Goal: Information Seeking & Learning: Check status

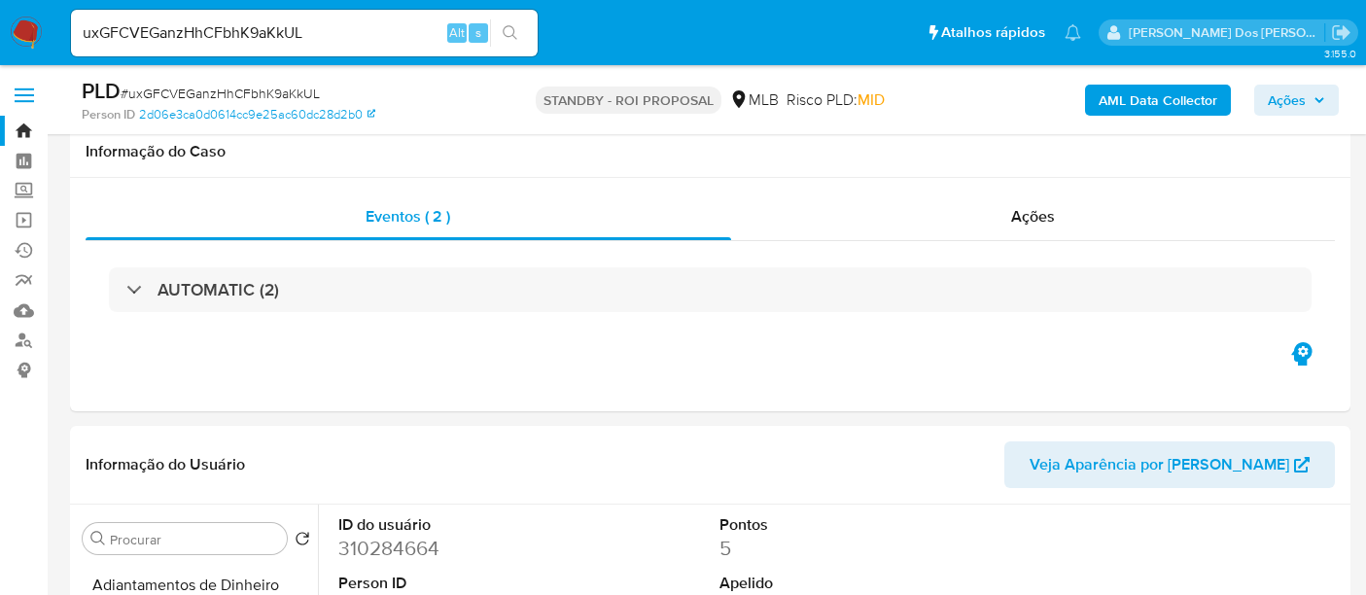
select select "10"
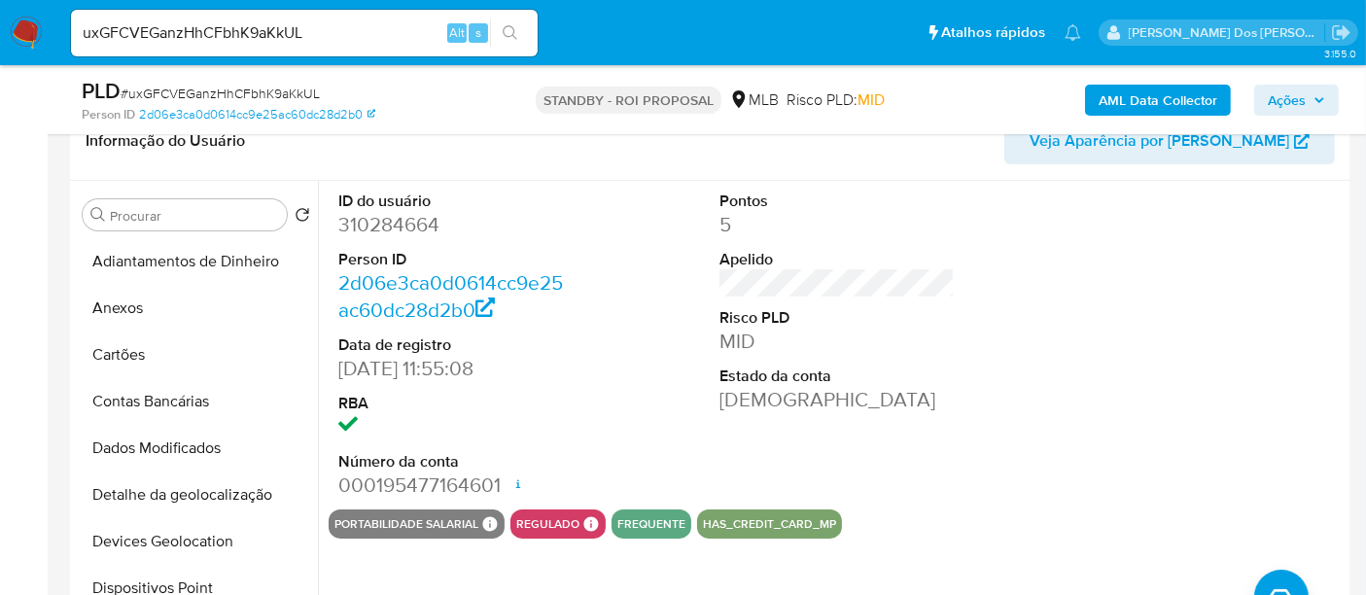
scroll to position [432, 0]
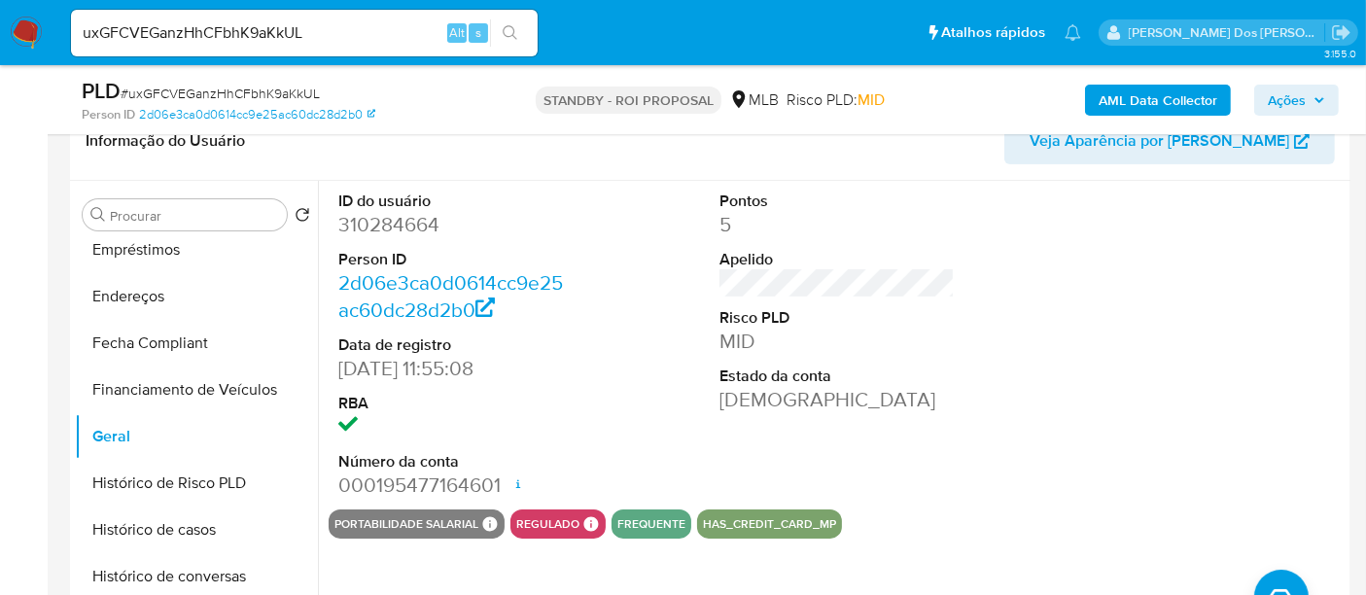
drag, startPoint x: 0, startPoint y: 0, endPoint x: 292, endPoint y: 30, distance: 293.3
click at [292, 30] on input "uxGFCVEGanzHhCFbhK9aKkUL" at bounding box center [304, 32] width 467 height 25
paste input "MqwFMM8atW065UgLARQrvuem"
type input "MqwFMM8atW065UgLARQrvuem"
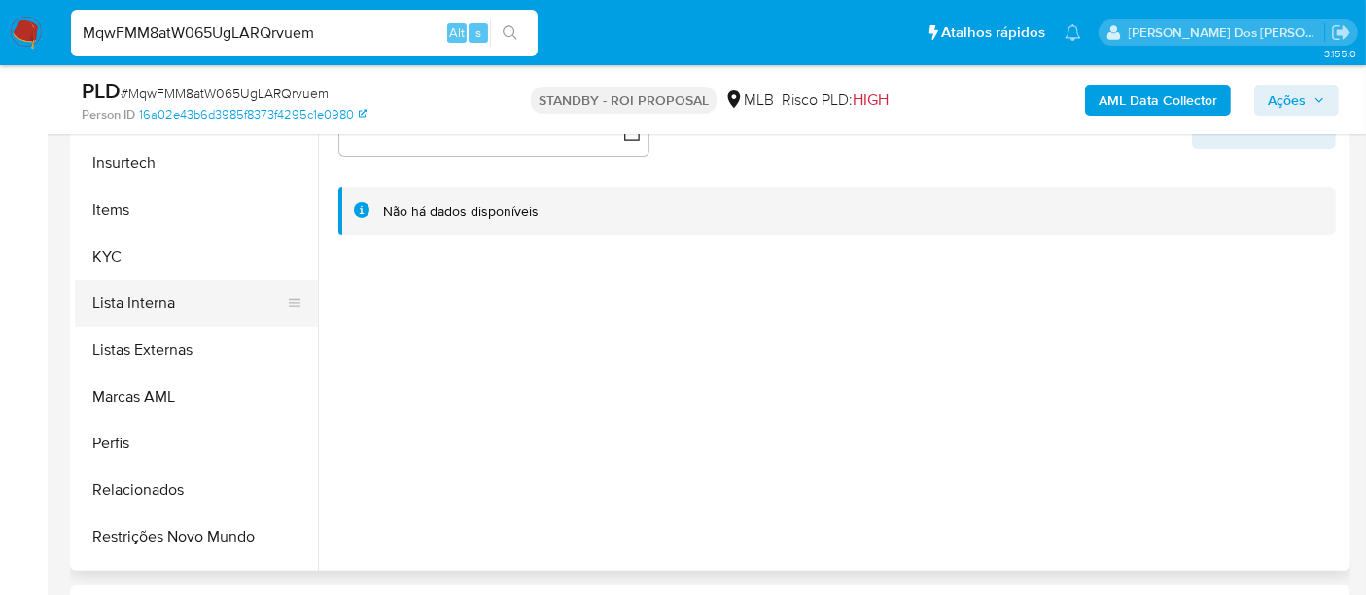
scroll to position [864, 0]
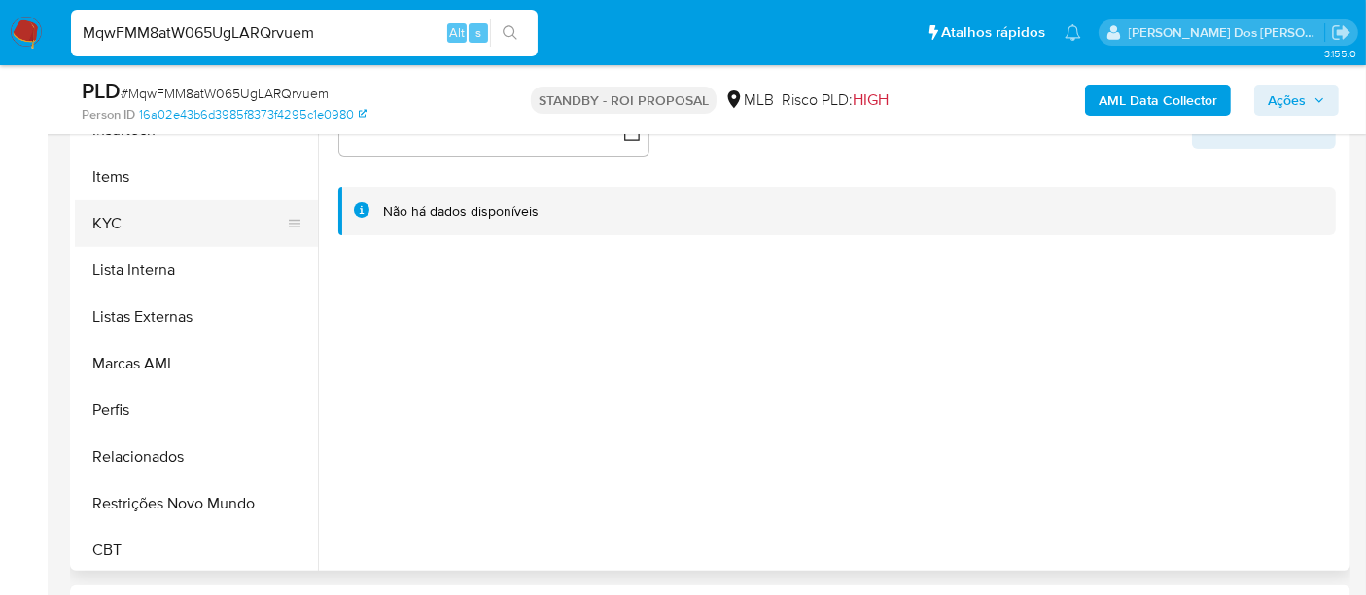
select select "10"
click at [100, 213] on button "KYC" at bounding box center [189, 223] width 228 height 47
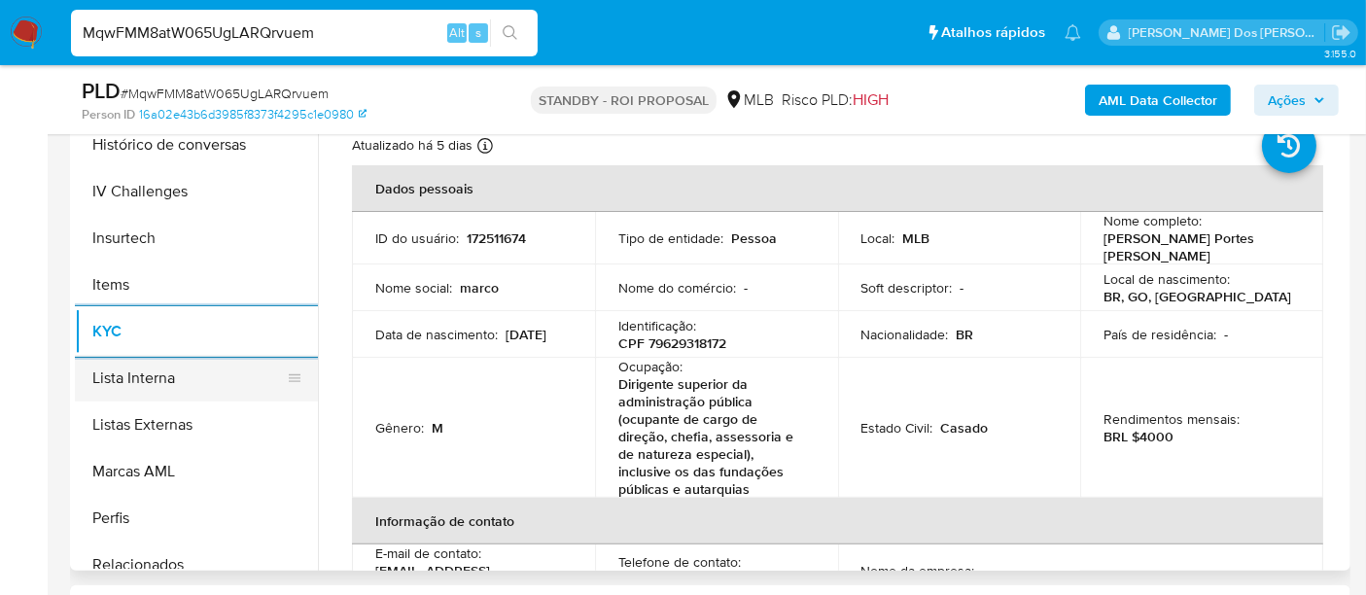
scroll to position [648, 0]
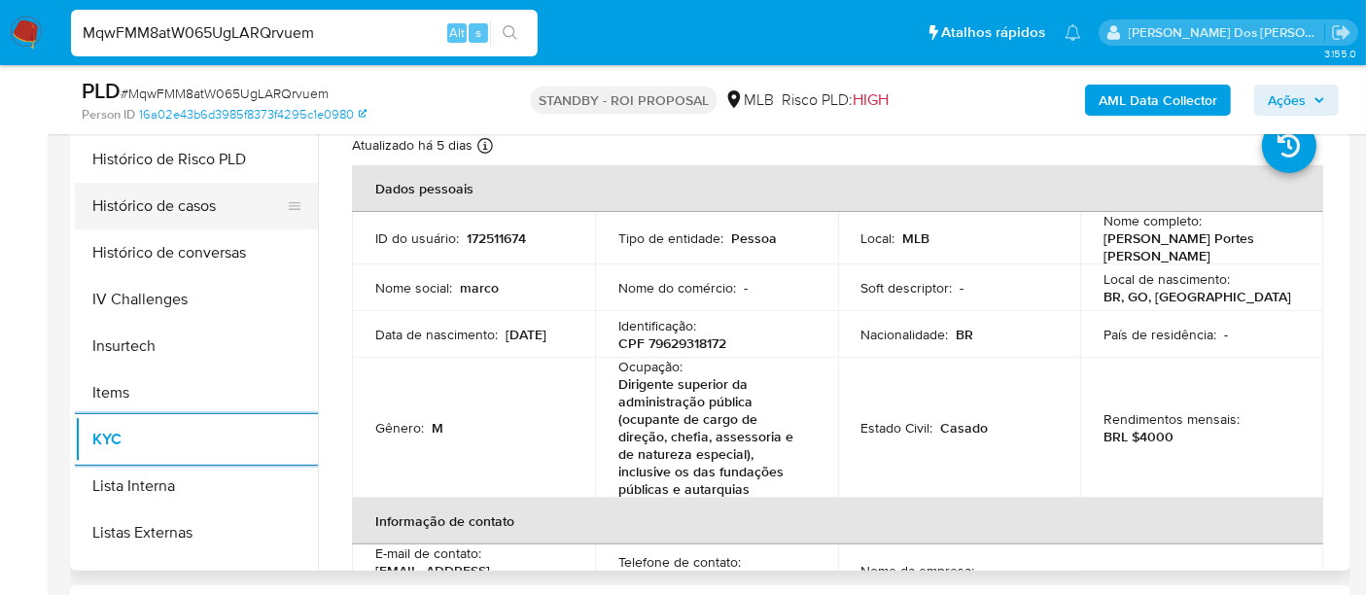
click at [162, 214] on button "Histórico de casos" at bounding box center [189, 206] width 228 height 47
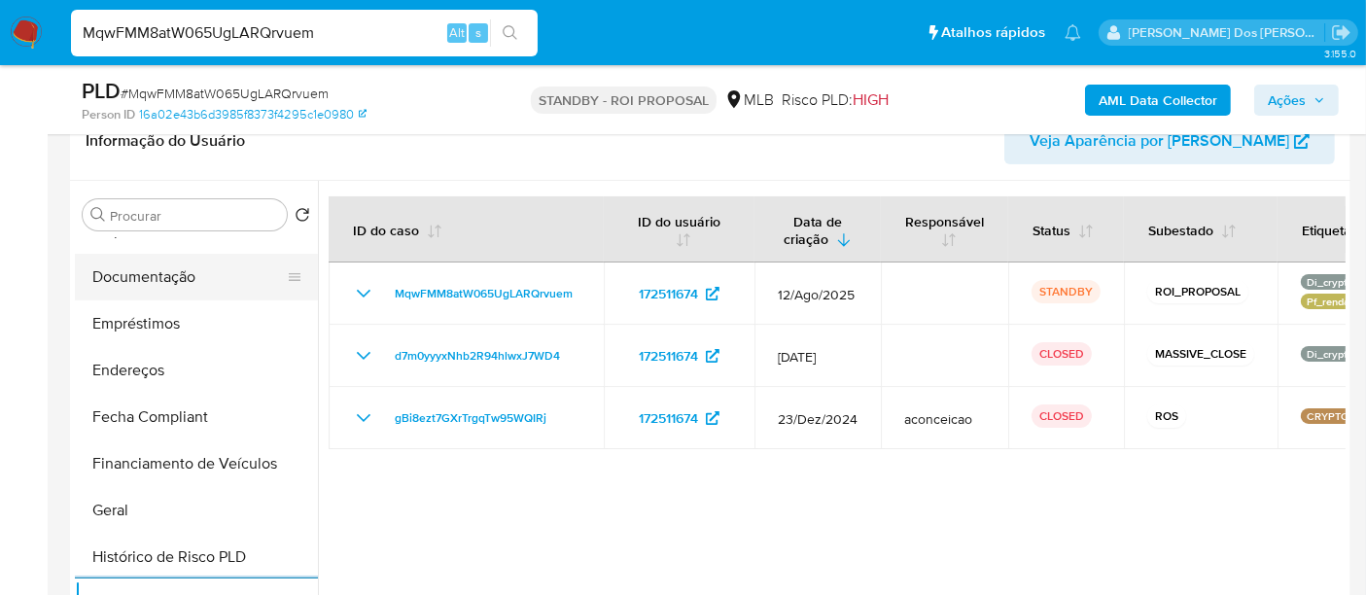
scroll to position [324, 0]
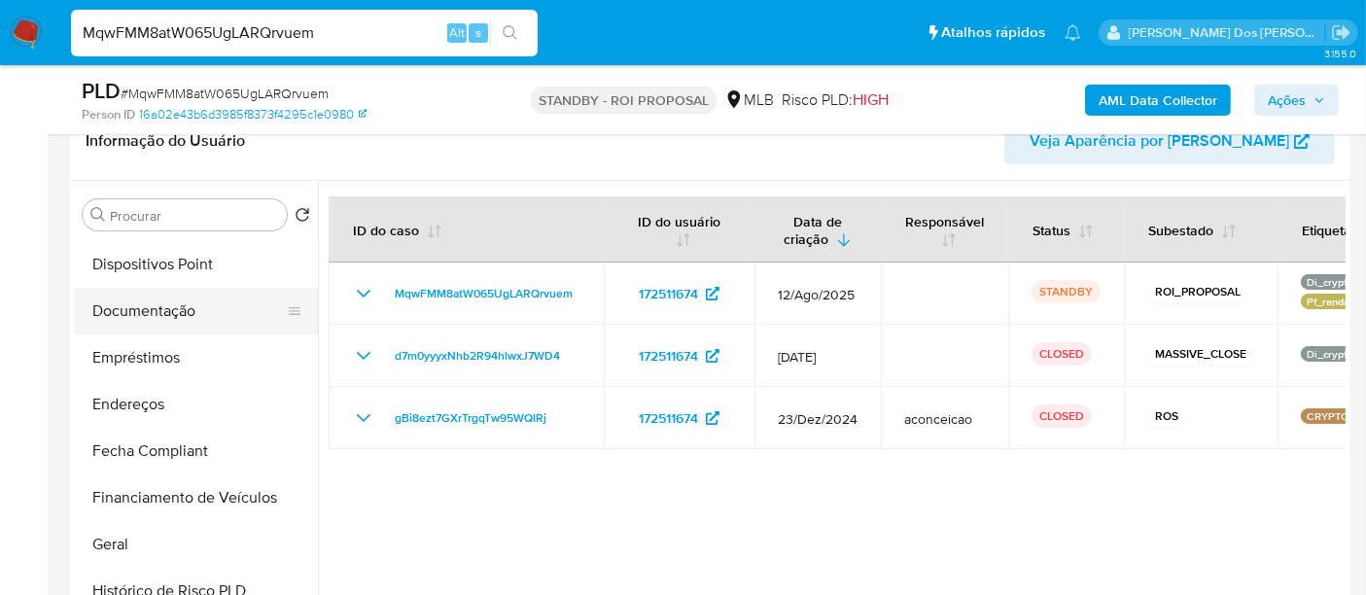
click at [166, 315] on button "Documentação" at bounding box center [189, 311] width 228 height 47
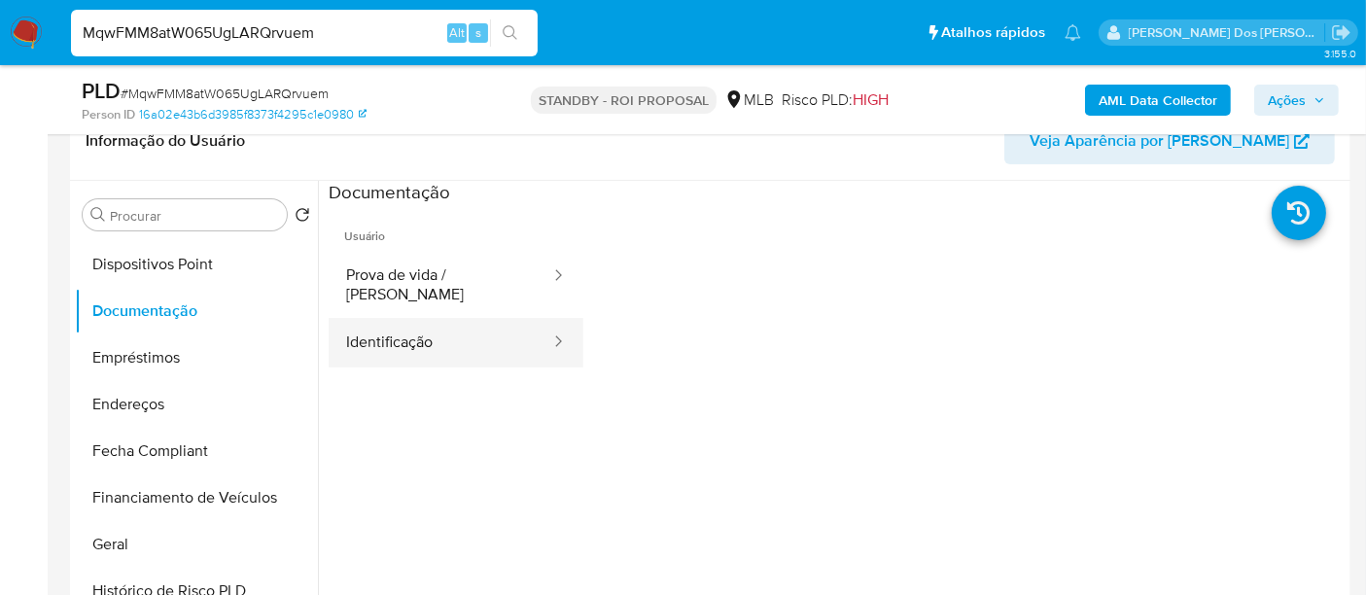
click at [383, 319] on button "Identificação" at bounding box center [441, 343] width 224 height 50
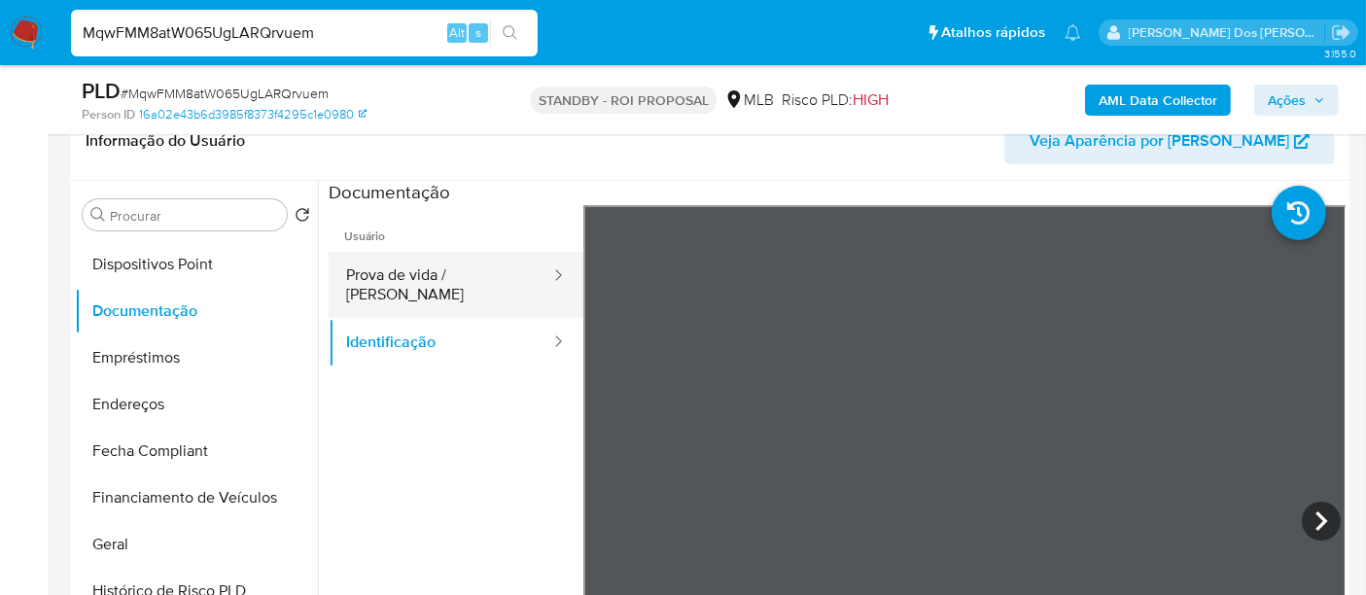
click at [400, 273] on button "Prova de vida / [PERSON_NAME]" at bounding box center [441, 285] width 224 height 66
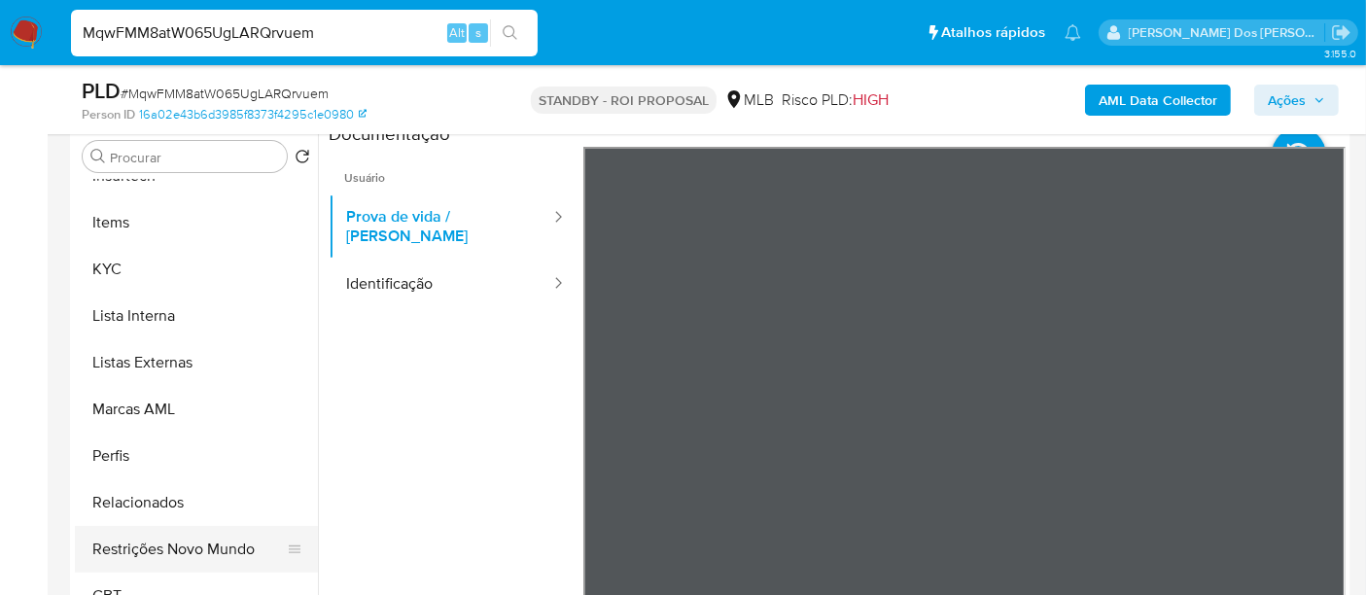
scroll to position [432, 0]
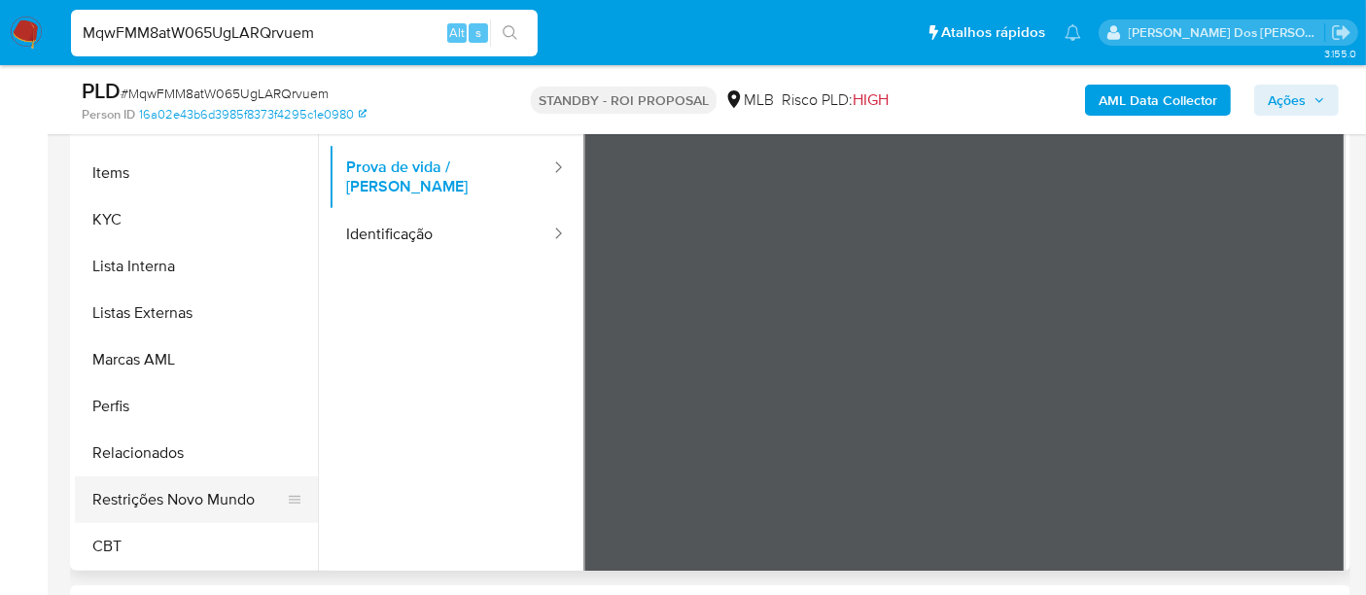
click at [188, 491] on button "Restrições Novo Mundo" at bounding box center [189, 500] width 228 height 47
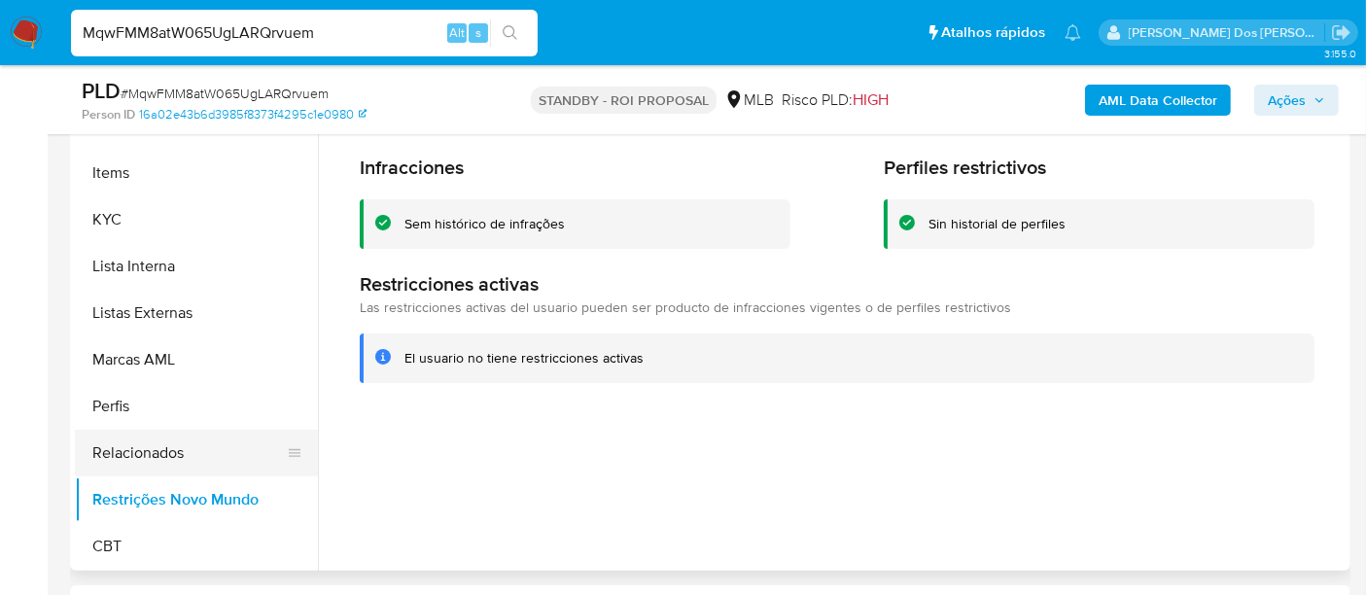
scroll to position [436, 0]
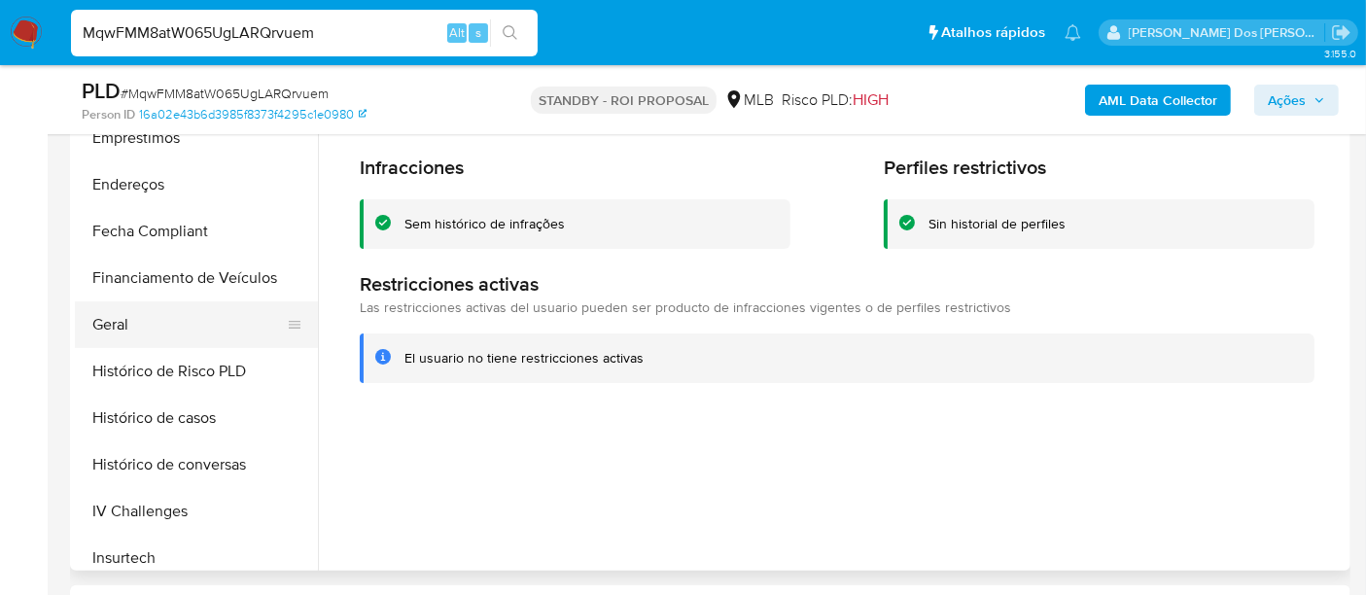
click at [129, 318] on button "Geral" at bounding box center [189, 324] width 228 height 47
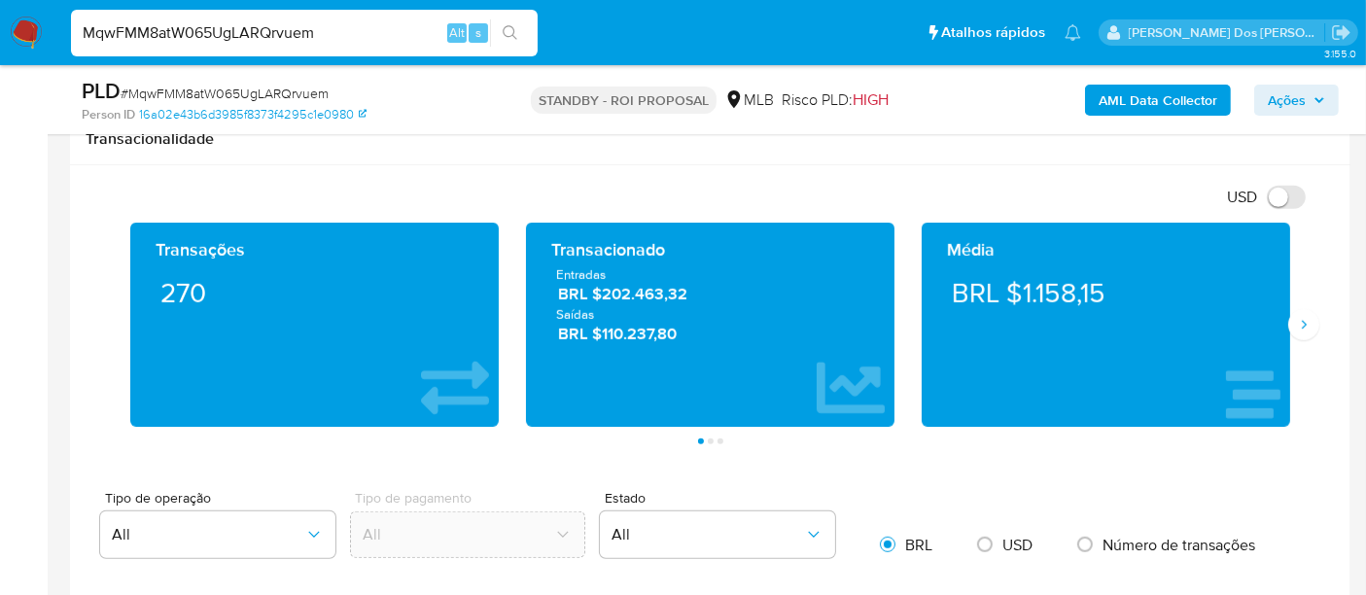
scroll to position [1296, 0]
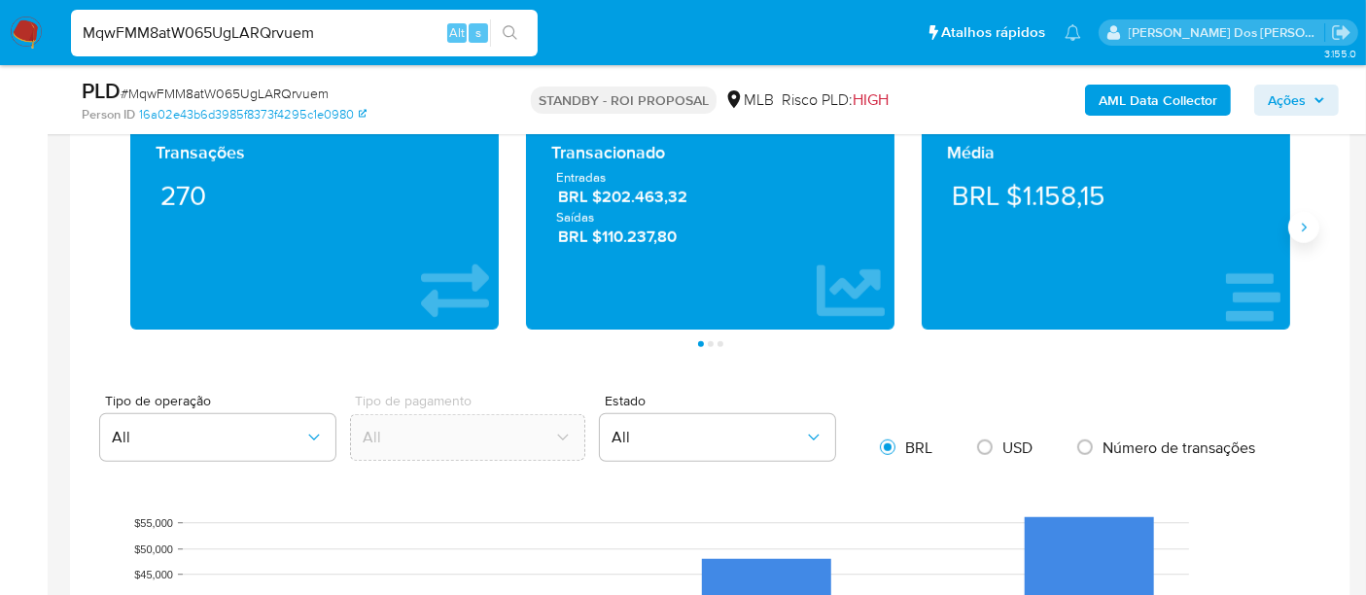
click at [1313, 230] on button "Siguiente" at bounding box center [1304, 227] width 31 height 31
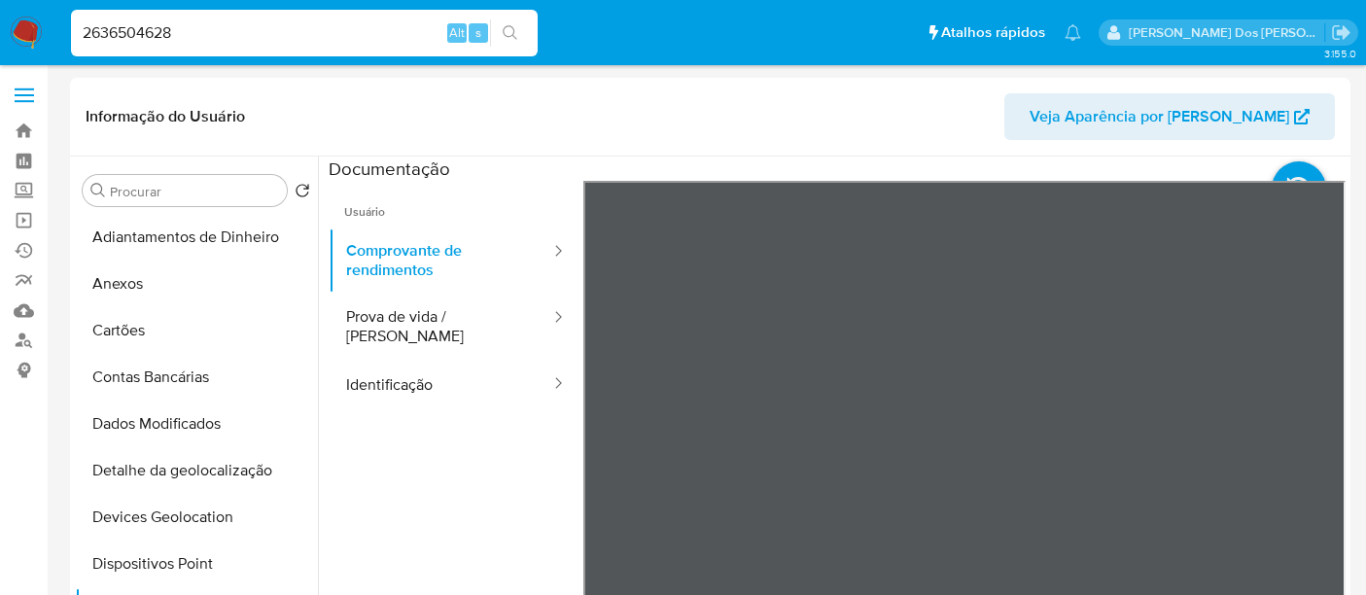
select select "10"
click at [292, 31] on input "2636504628" at bounding box center [304, 32] width 467 height 25
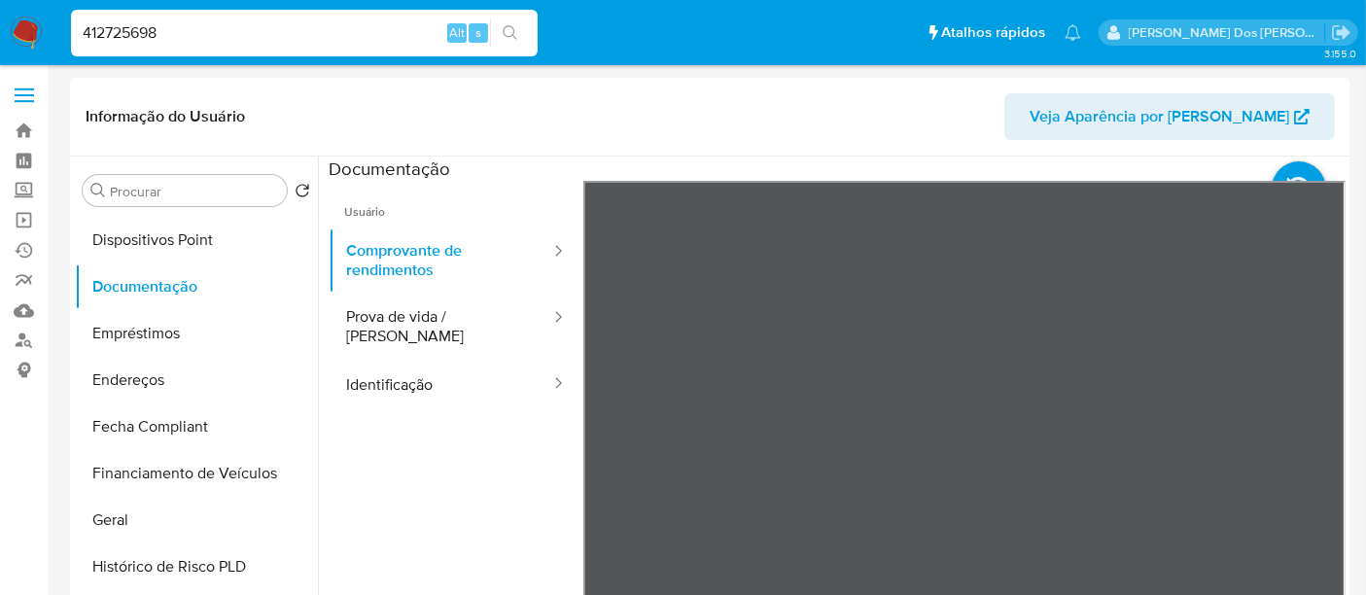
type input "412725698"
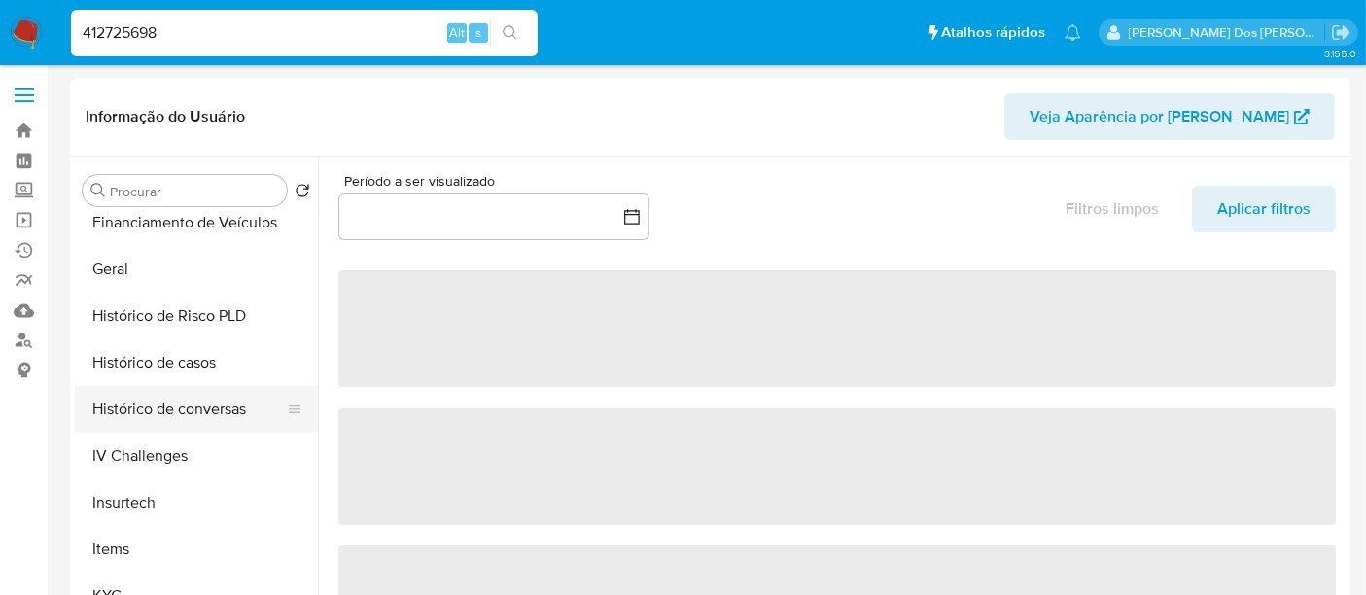
scroll to position [648, 0]
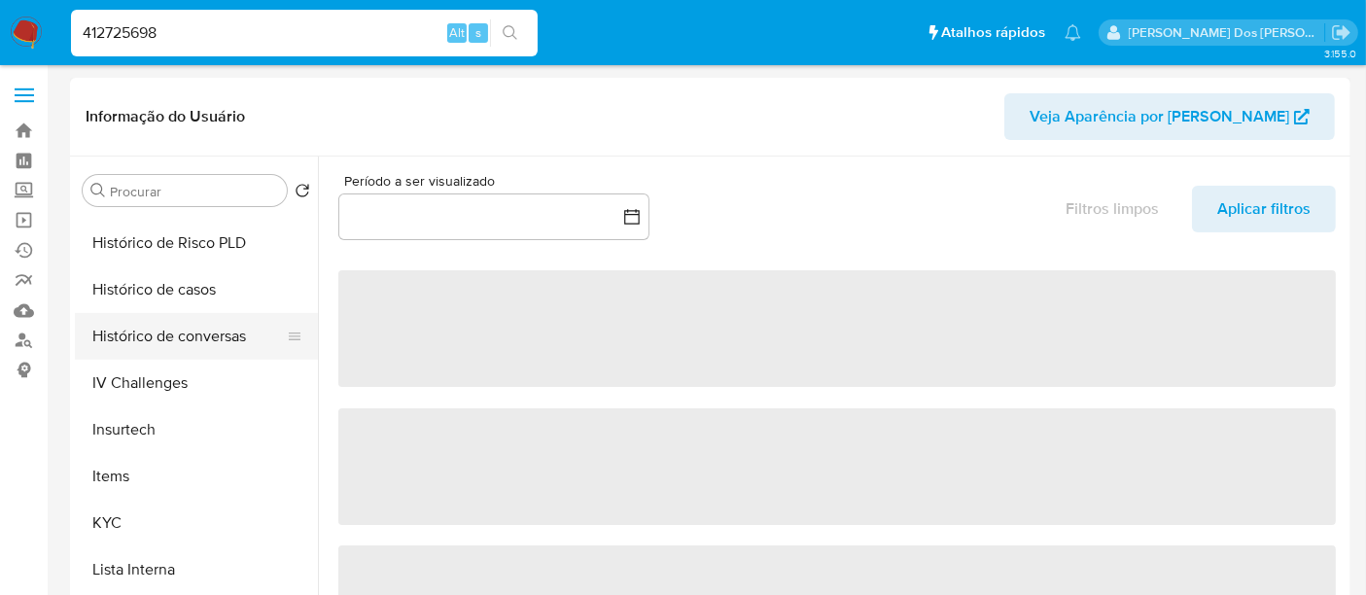
select select "10"
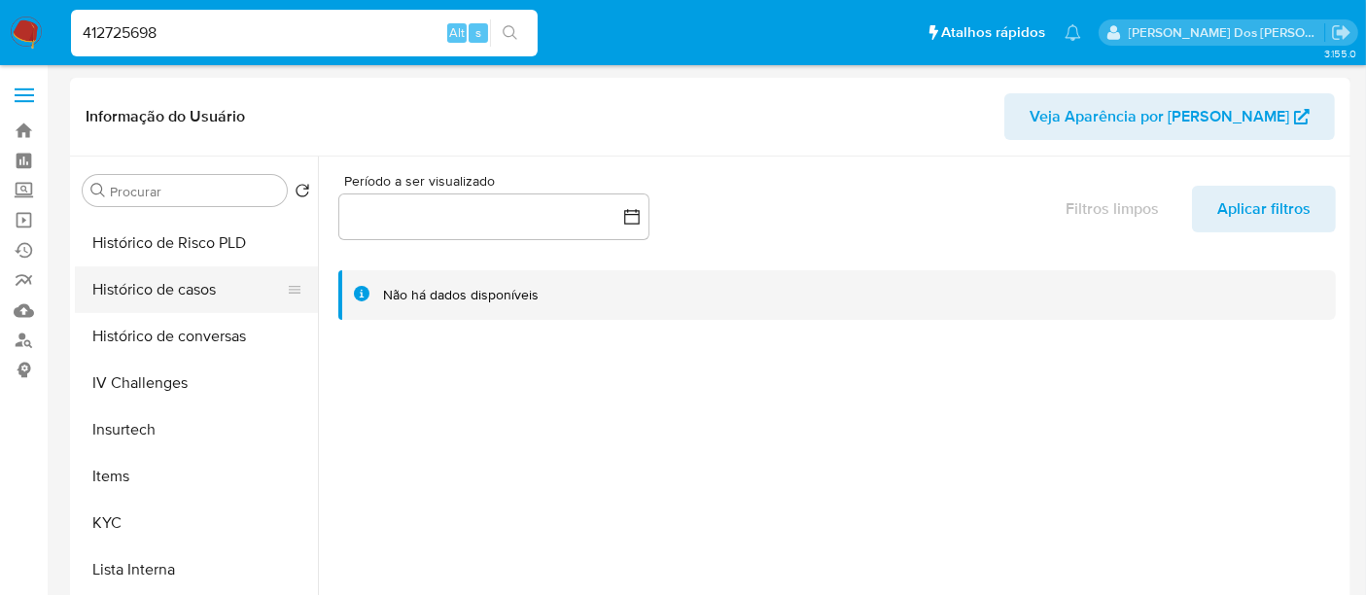
click at [187, 287] on button "Histórico de casos" at bounding box center [189, 289] width 228 height 47
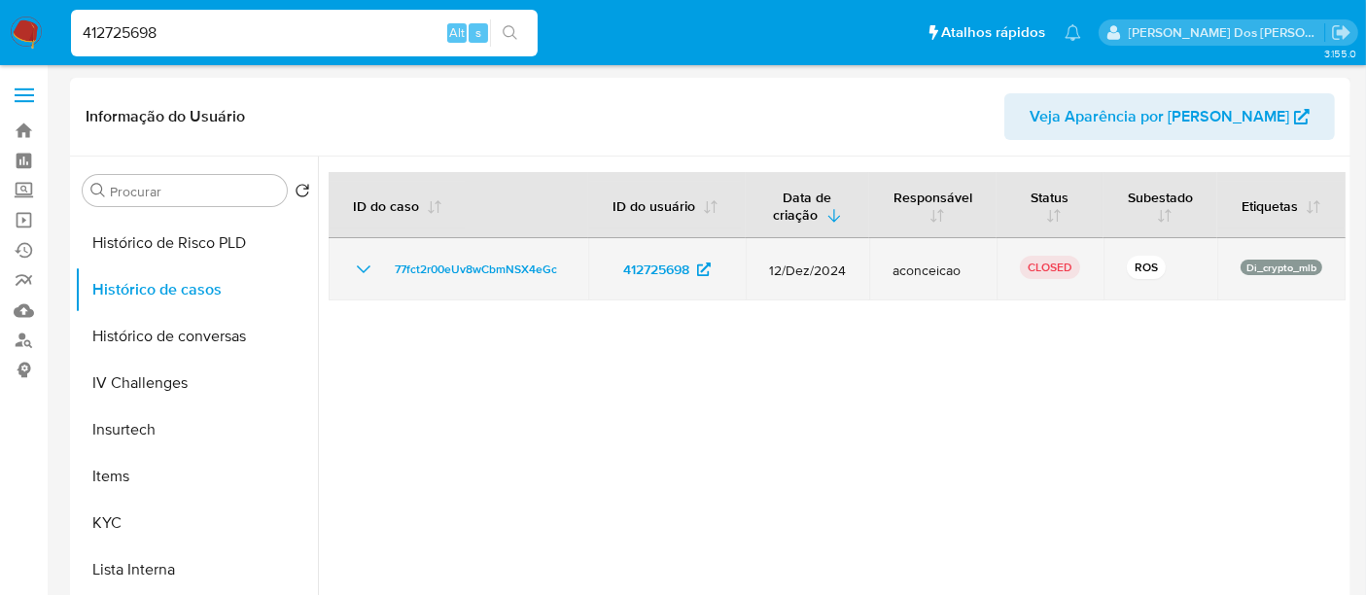
click at [358, 263] on icon "Mostrar/Ocultar" at bounding box center [363, 269] width 23 height 23
